Goal: Task Accomplishment & Management: Use online tool/utility

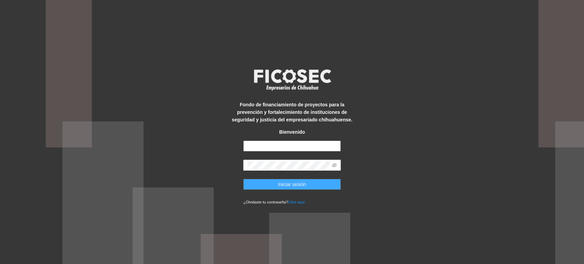
type input "**********"
click at [274, 181] on button "Iniciar sesión" at bounding box center [292, 184] width 98 height 11
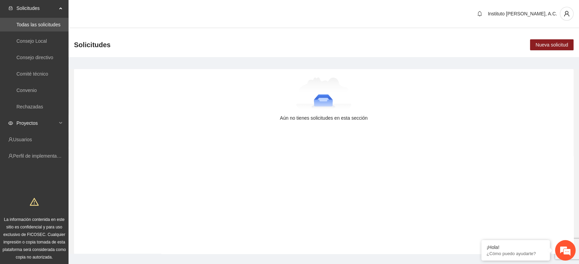
click at [24, 127] on span "Proyectos" at bounding box center [36, 123] width 40 height 14
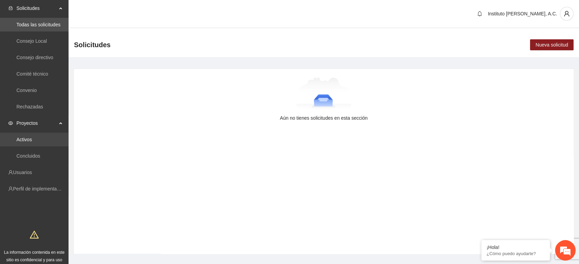
click at [32, 139] on link "Activos" at bounding box center [23, 139] width 15 height 5
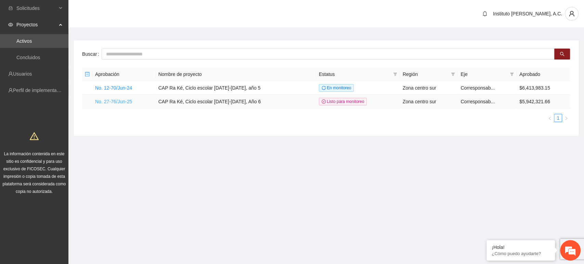
click at [122, 101] on link "No. 27-76/Jun-25" at bounding box center [113, 101] width 37 height 5
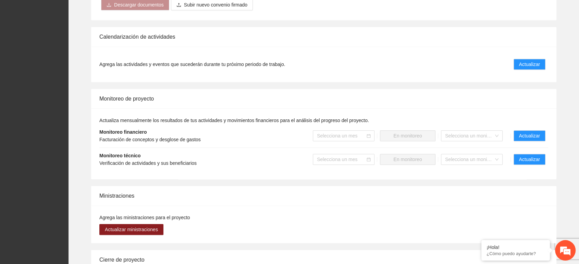
scroll to position [652, 0]
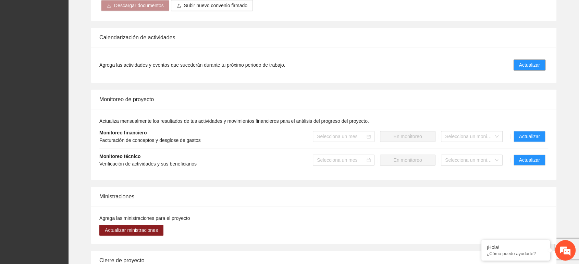
click at [531, 62] on span "Actualizar" at bounding box center [529, 65] width 21 height 8
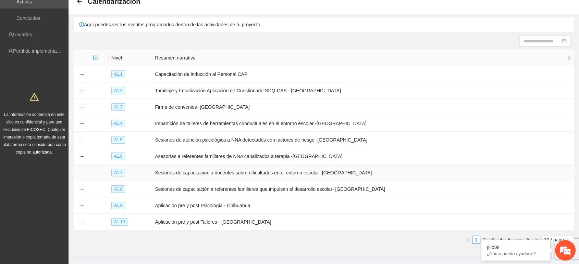
scroll to position [56, 0]
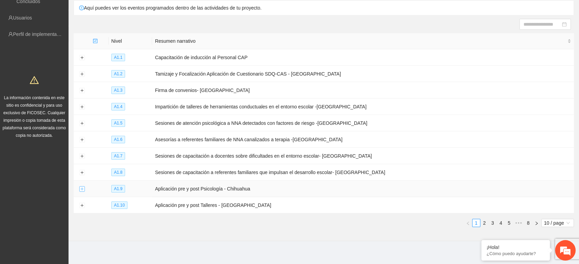
click at [81, 187] on button "Expand row" at bounding box center [81, 189] width 5 height 5
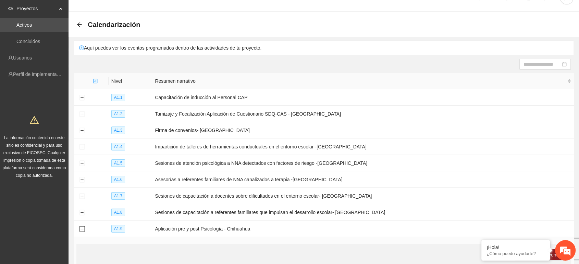
scroll to position [0, 0]
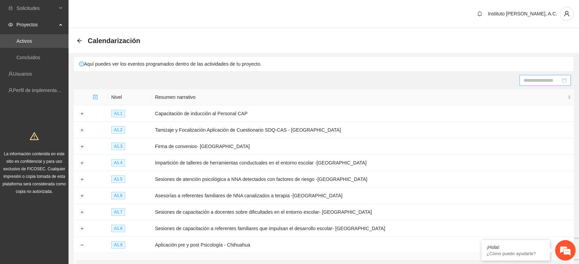
click at [539, 85] on div at bounding box center [544, 80] width 51 height 11
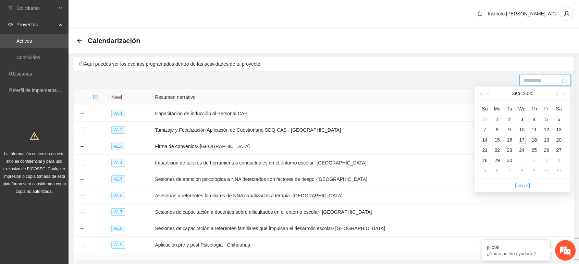
click at [534, 139] on div "18" at bounding box center [534, 140] width 8 height 8
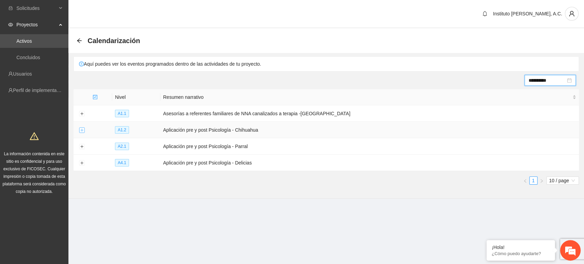
type input "**********"
click at [82, 130] on button "Expand row" at bounding box center [81, 130] width 5 height 5
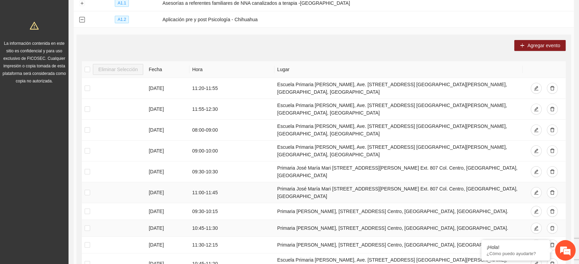
scroll to position [148, 0]
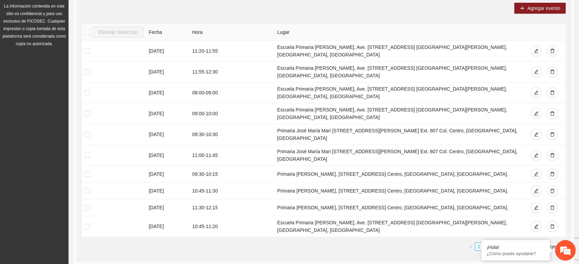
click at [488, 243] on link "2" at bounding box center [487, 247] width 8 height 8
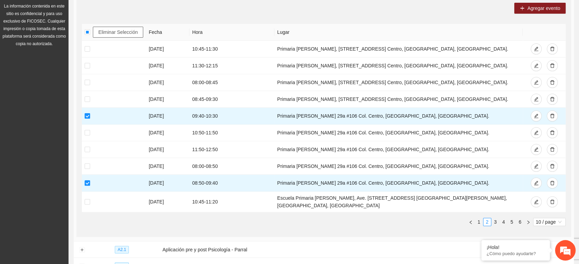
click at [115, 33] on span "Eliminar Selección" at bounding box center [117, 32] width 39 height 8
